Goal: Check status: Check status

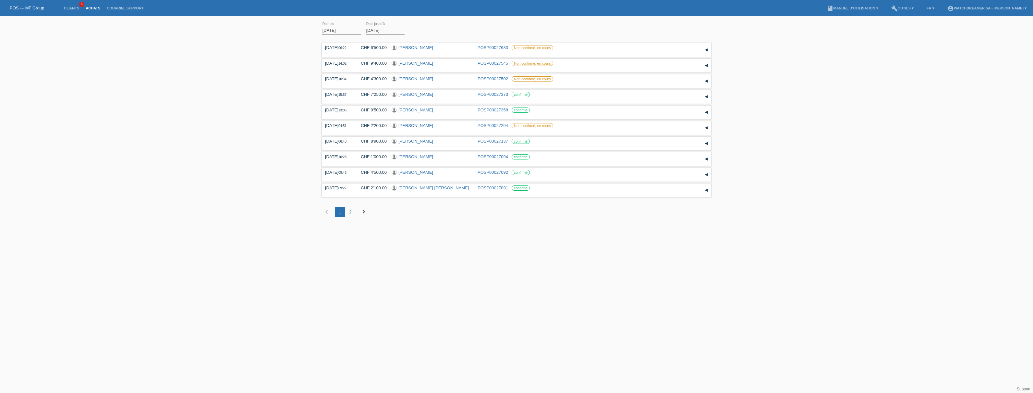
click at [90, 8] on link "Achats" at bounding box center [92, 8] width 21 height 4
click at [335, 32] on input "[DATE]" at bounding box center [341, 30] width 39 height 8
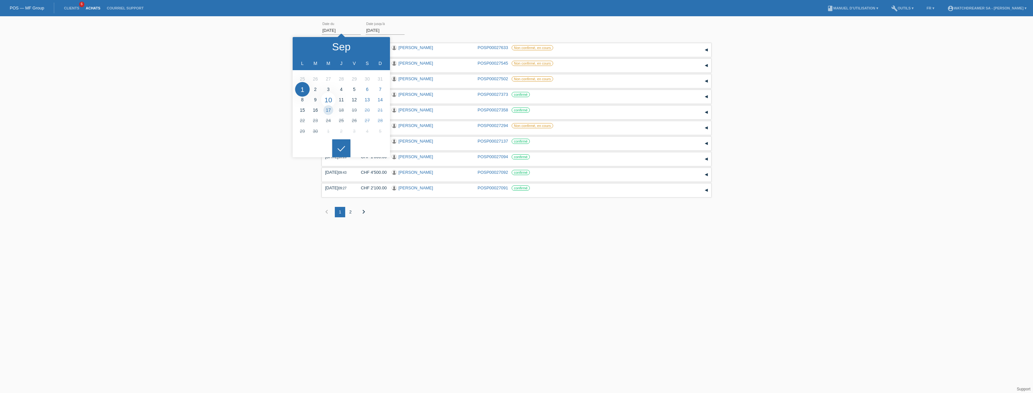
type input "10.09.2025"
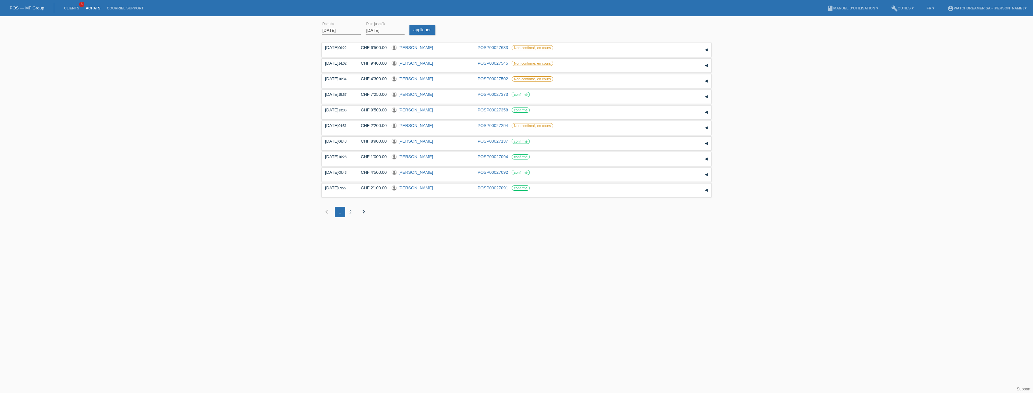
click at [372, 28] on input "17.09.2025" at bounding box center [385, 30] width 39 height 8
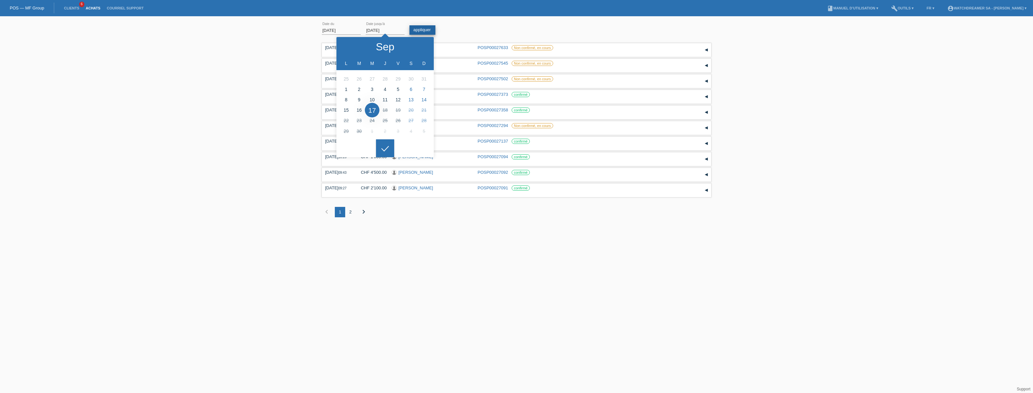
click at [420, 29] on link "appliquer" at bounding box center [422, 29] width 26 height 9
click at [265, 95] on div "10.09.2025 error Date du 17.09.2025 error Date jusqu'à appliquer 06:22 Date" at bounding box center [516, 77] width 1033 height 117
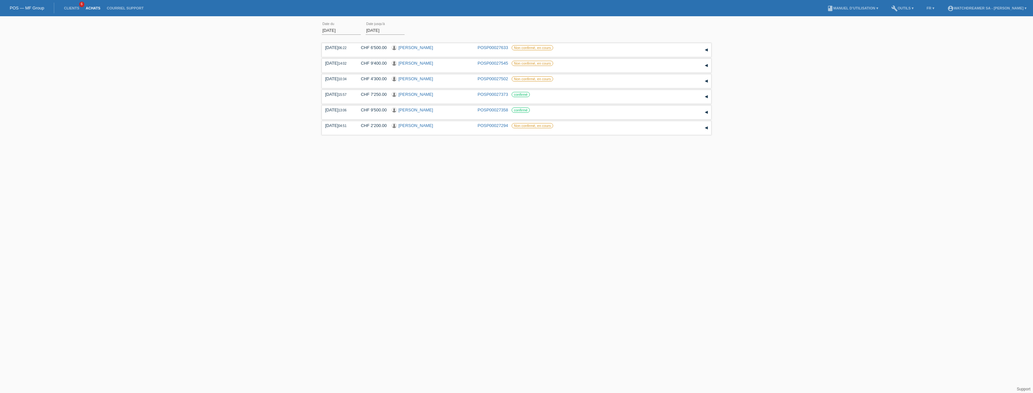
click at [332, 32] on input "[DATE]" at bounding box center [341, 30] width 39 height 8
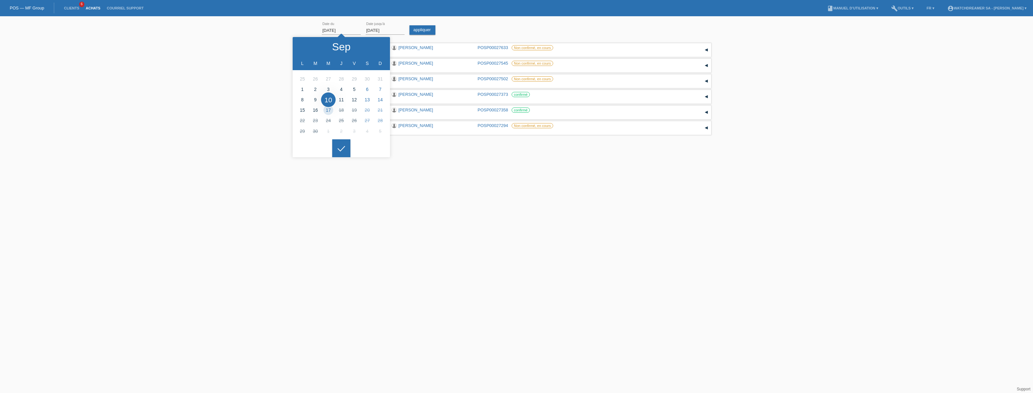
click at [250, 34] on div "10.09.2025 error Date du 17.09.2025 error Date jusqu'à appliquer 06:22 Date" at bounding box center [516, 77] width 1033 height 117
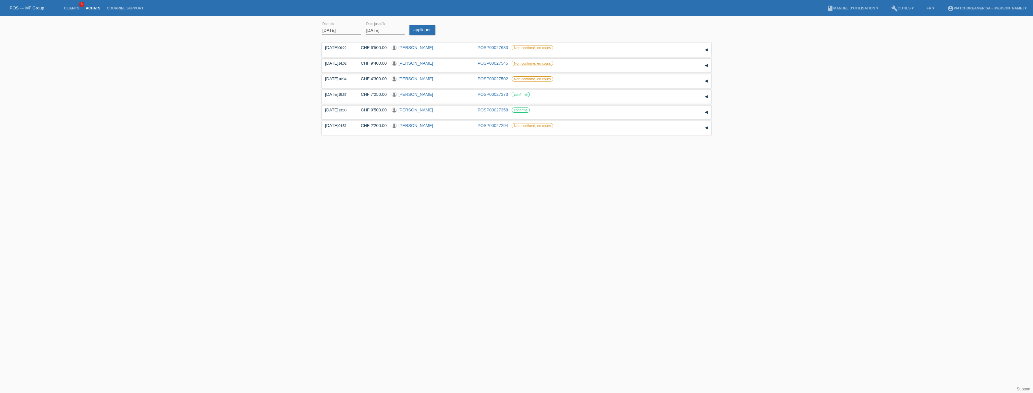
click at [94, 9] on link "Achats" at bounding box center [92, 8] width 21 height 4
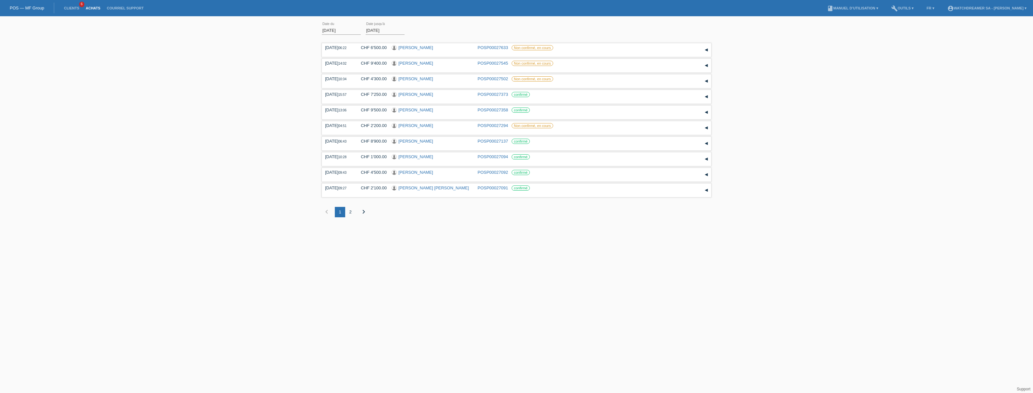
click at [353, 211] on div "2" at bounding box center [350, 212] width 10 height 10
click at [339, 179] on div "1" at bounding box center [340, 181] width 10 height 10
click at [351, 213] on div "2" at bounding box center [350, 212] width 10 height 10
click at [341, 179] on div "1" at bounding box center [340, 181] width 10 height 10
click at [363, 210] on icon "chevron_right" at bounding box center [364, 212] width 8 height 8
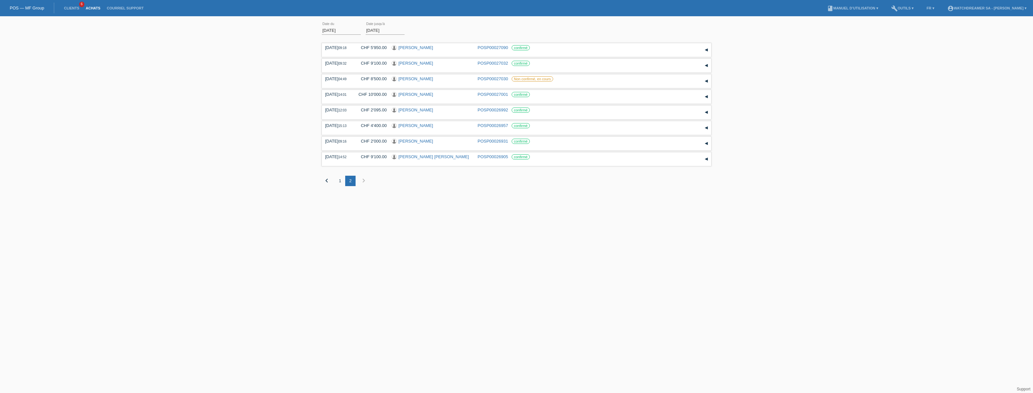
click at [340, 179] on div "1" at bounding box center [340, 181] width 10 height 10
click at [65, 7] on link "Clients" at bounding box center [72, 8] width 22 height 4
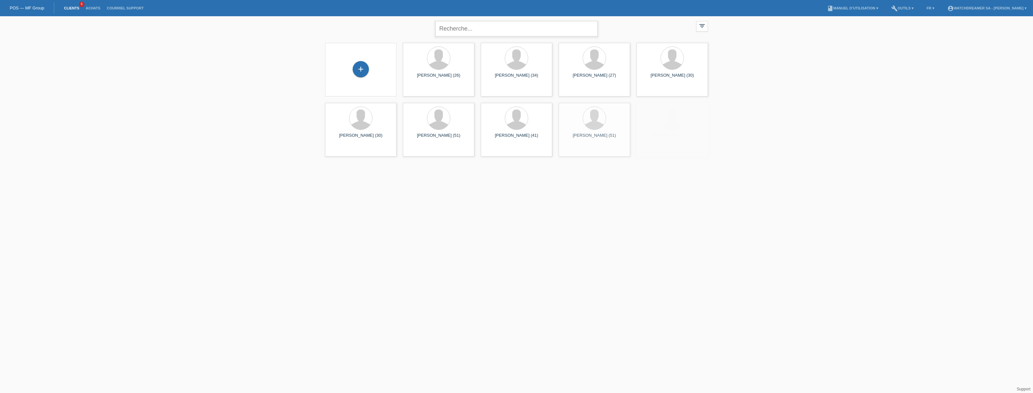
click at [449, 29] on input "text" at bounding box center [516, 28] width 162 height 15
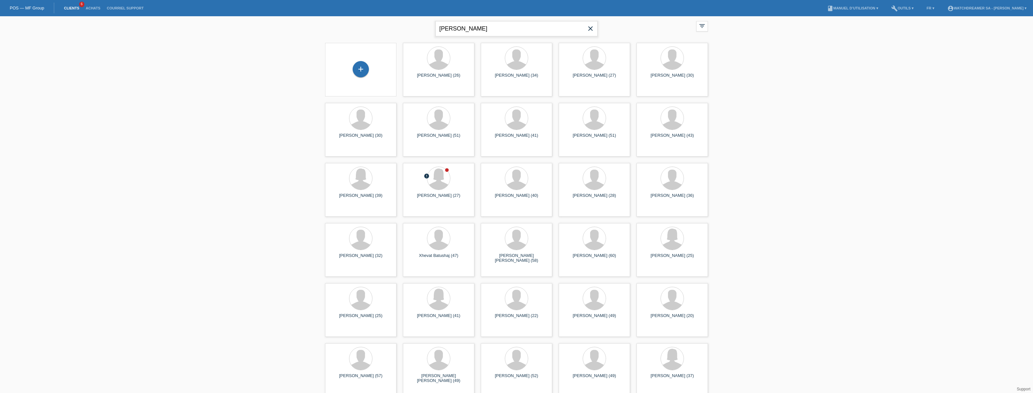
type input "[PERSON_NAME]"
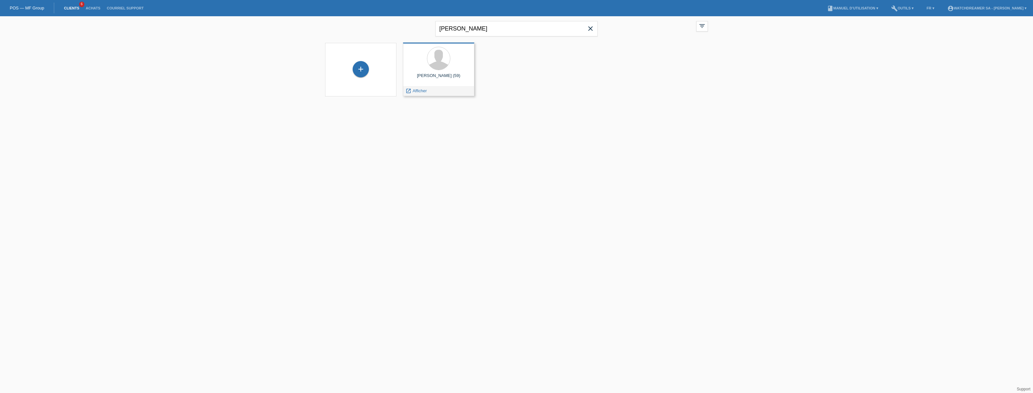
click at [421, 64] on div at bounding box center [438, 59] width 61 height 24
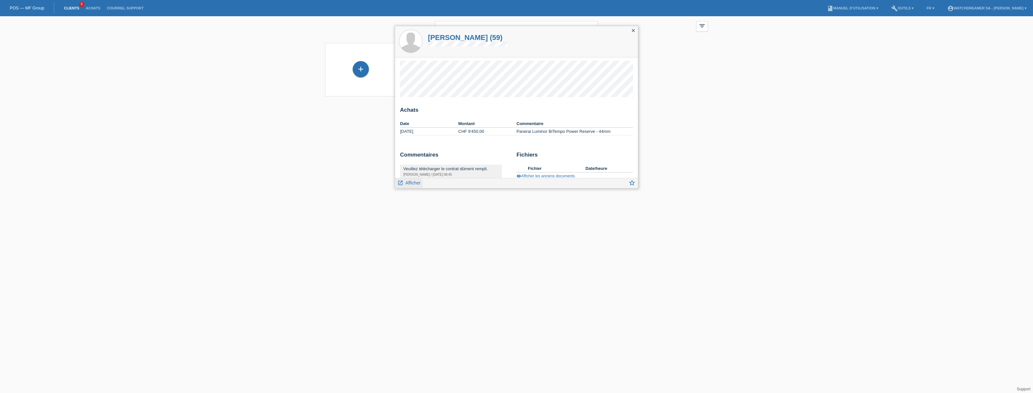
click at [415, 184] on span "Afficher" at bounding box center [412, 182] width 15 height 5
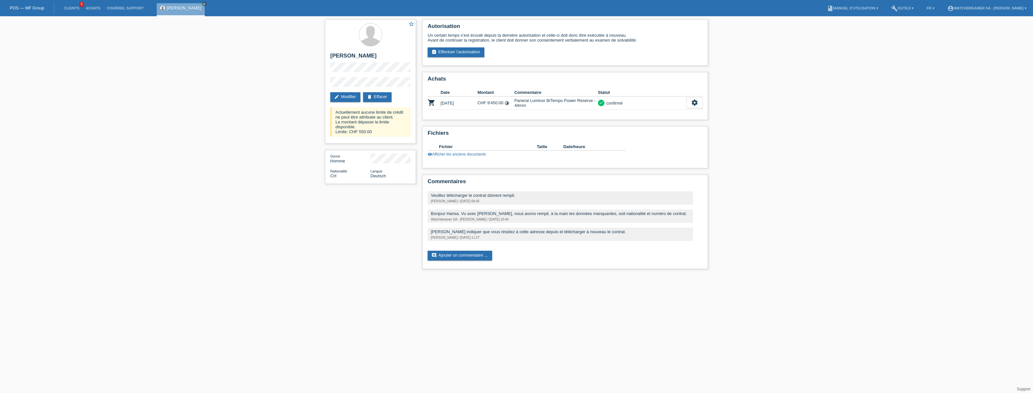
click at [227, 128] on div "star_border [PERSON_NAME] edit Modifier delete Effacer Actuellement aucune limi…" at bounding box center [516, 145] width 1033 height 259
click at [94, 8] on link "Achats" at bounding box center [92, 8] width 21 height 4
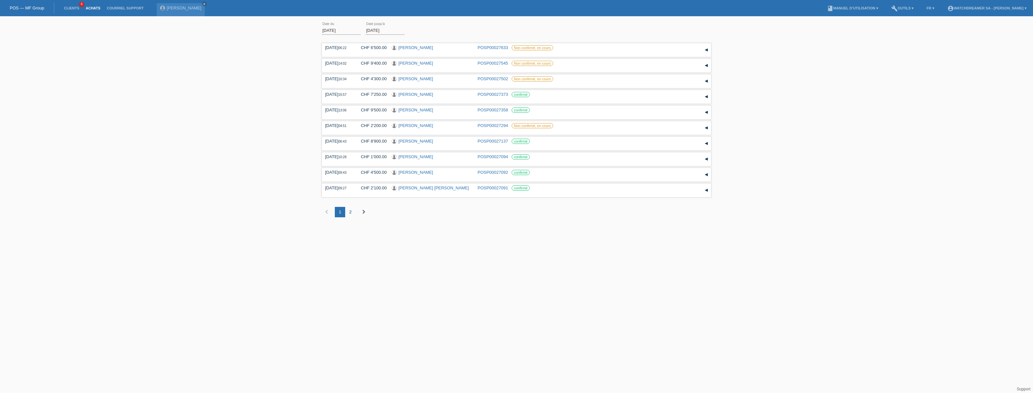
click at [340, 31] on input "[DATE]" at bounding box center [341, 30] width 39 height 8
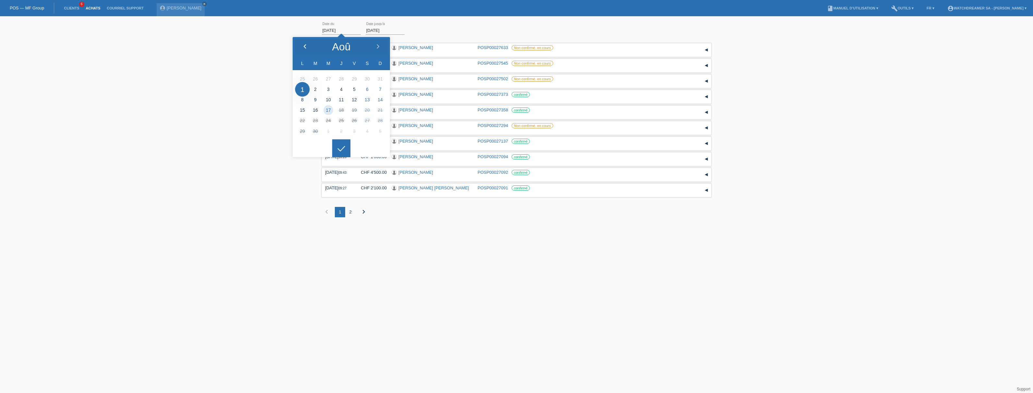
click at [306, 45] on icon at bounding box center [304, 46] width 5 height 5
type input "[DATE]"
click at [432, 29] on link "appliquer" at bounding box center [422, 29] width 26 height 9
click at [204, 99] on div "[DATE] error Date du [DATE] error Date jusqu'à appliquer 06:22 Date" at bounding box center [516, 122] width 1033 height 207
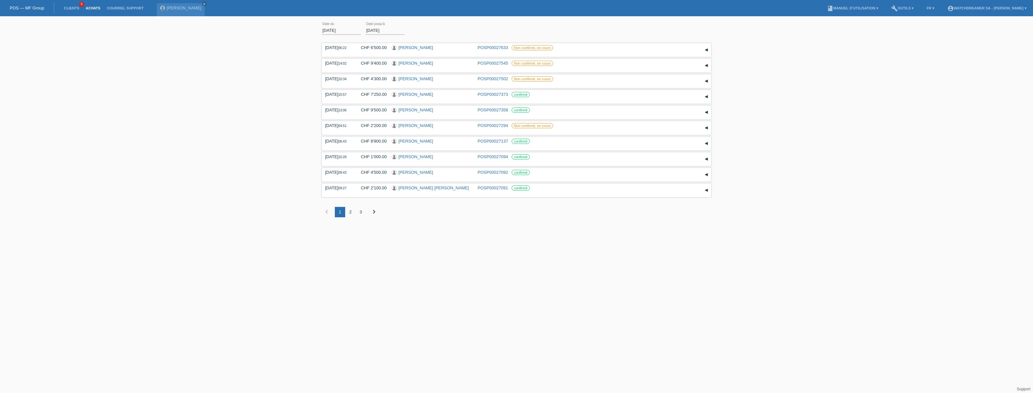
click at [357, 213] on div "3" at bounding box center [361, 212] width 10 height 10
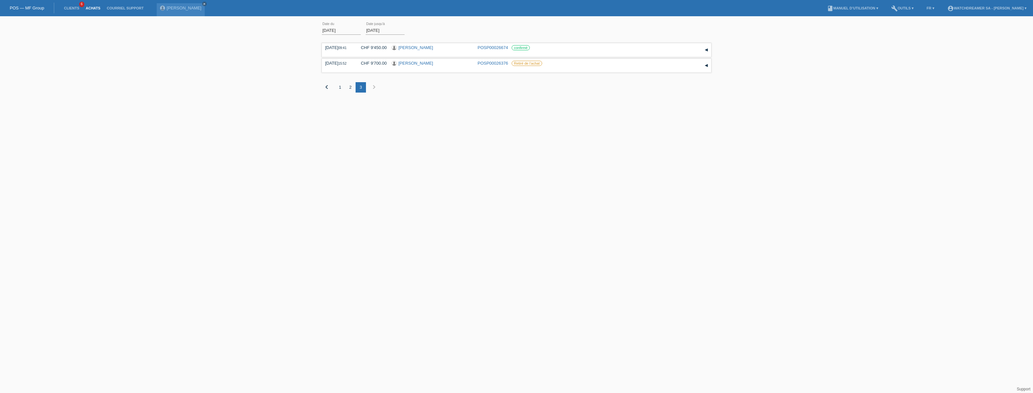
click at [351, 87] on div "2" at bounding box center [350, 87] width 10 height 10
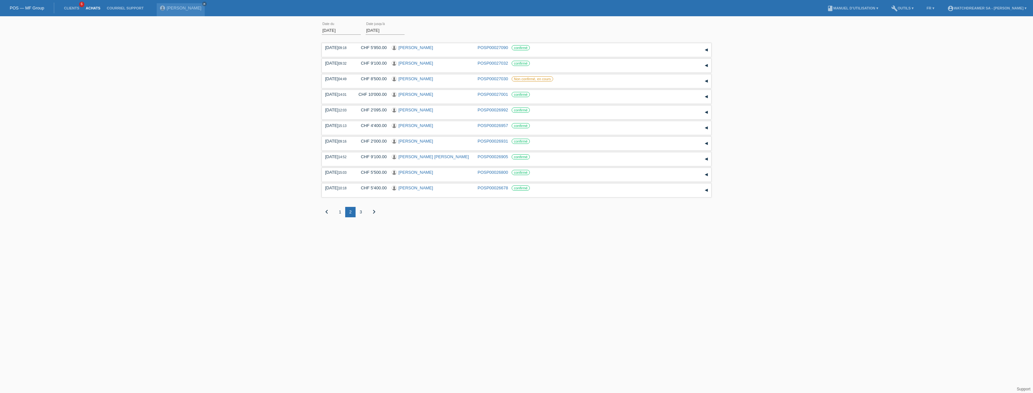
click at [360, 210] on div "3" at bounding box center [361, 212] width 10 height 10
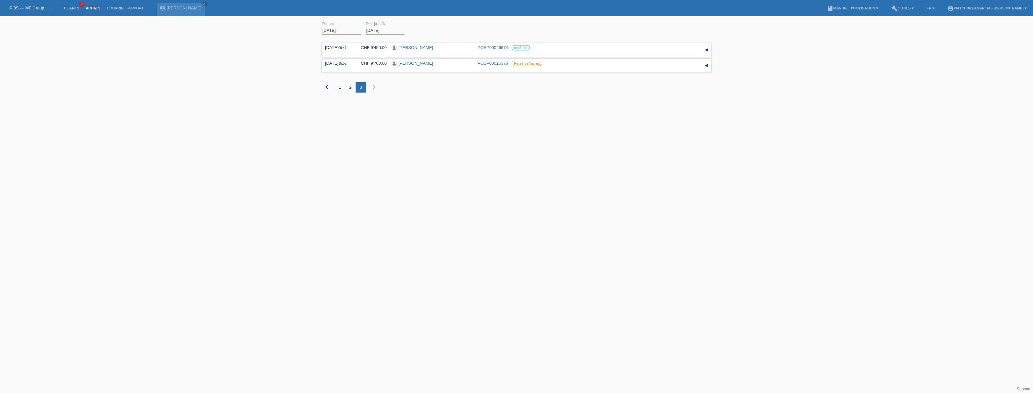
click at [351, 88] on div "2" at bounding box center [350, 87] width 10 height 10
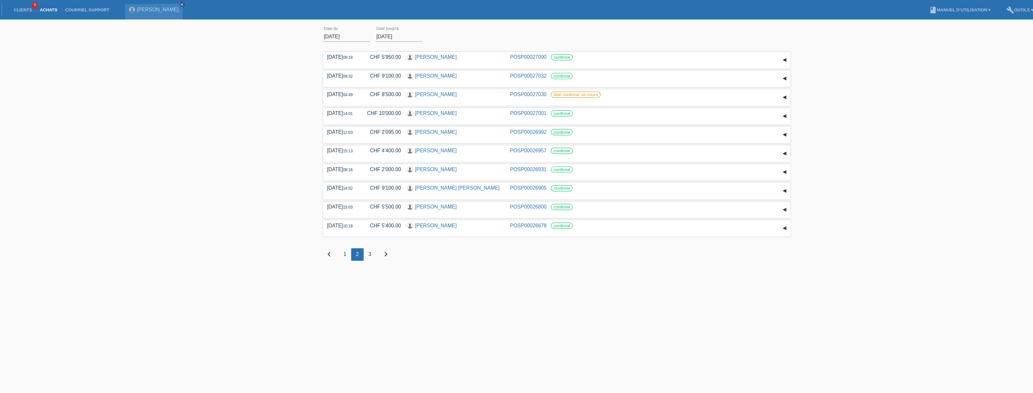
click at [298, 197] on div "[DATE] error Date du [DATE] error Date jusqu'à appliquer 09:18 Date" at bounding box center [516, 122] width 1033 height 207
